Goal: Information Seeking & Learning: Learn about a topic

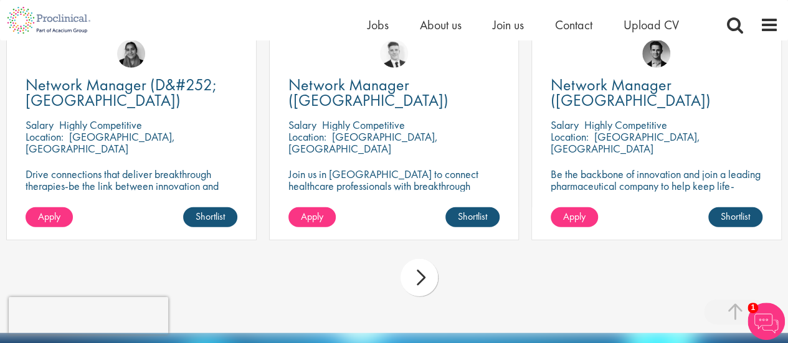
scroll to position [4023, 0]
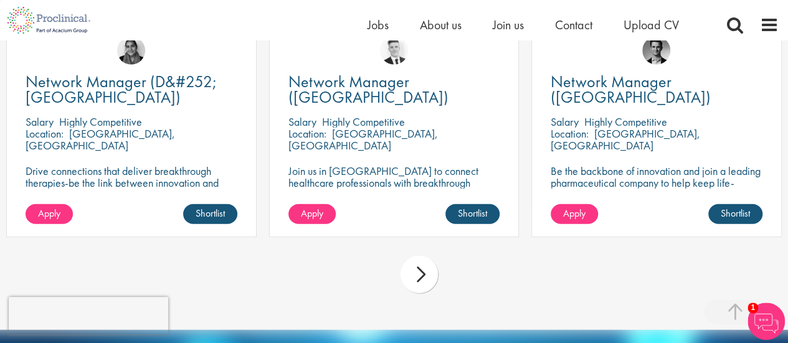
click at [425, 256] on div "next" at bounding box center [418, 274] width 37 height 37
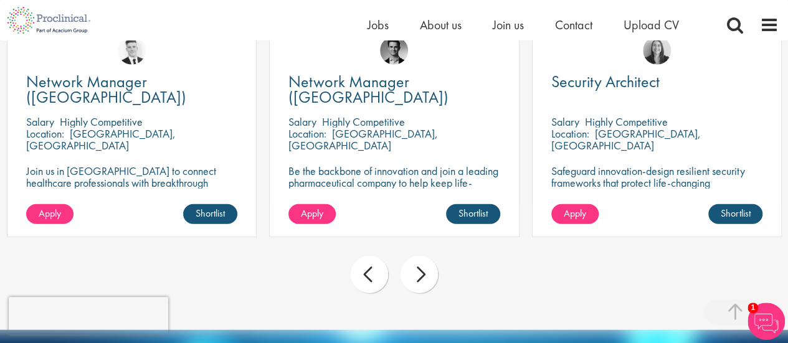
scroll to position [3899, 0]
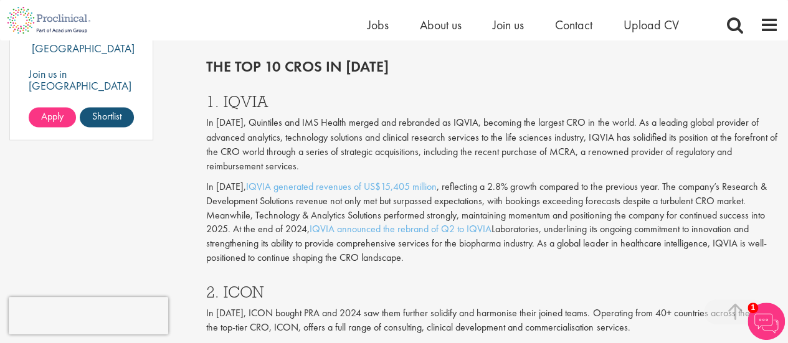
scroll to position [973, 0]
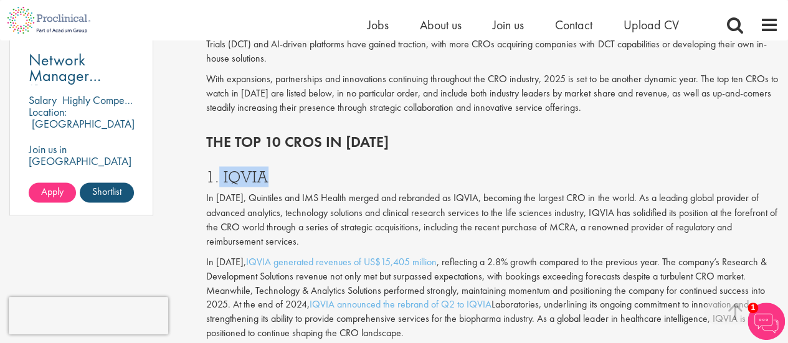
drag, startPoint x: 271, startPoint y: 162, endPoint x: 224, endPoint y: 164, distance: 47.4
click at [220, 169] on h3 "1. IQVIA" at bounding box center [492, 177] width 572 height 16
